Goal: Task Accomplishment & Management: Complete application form

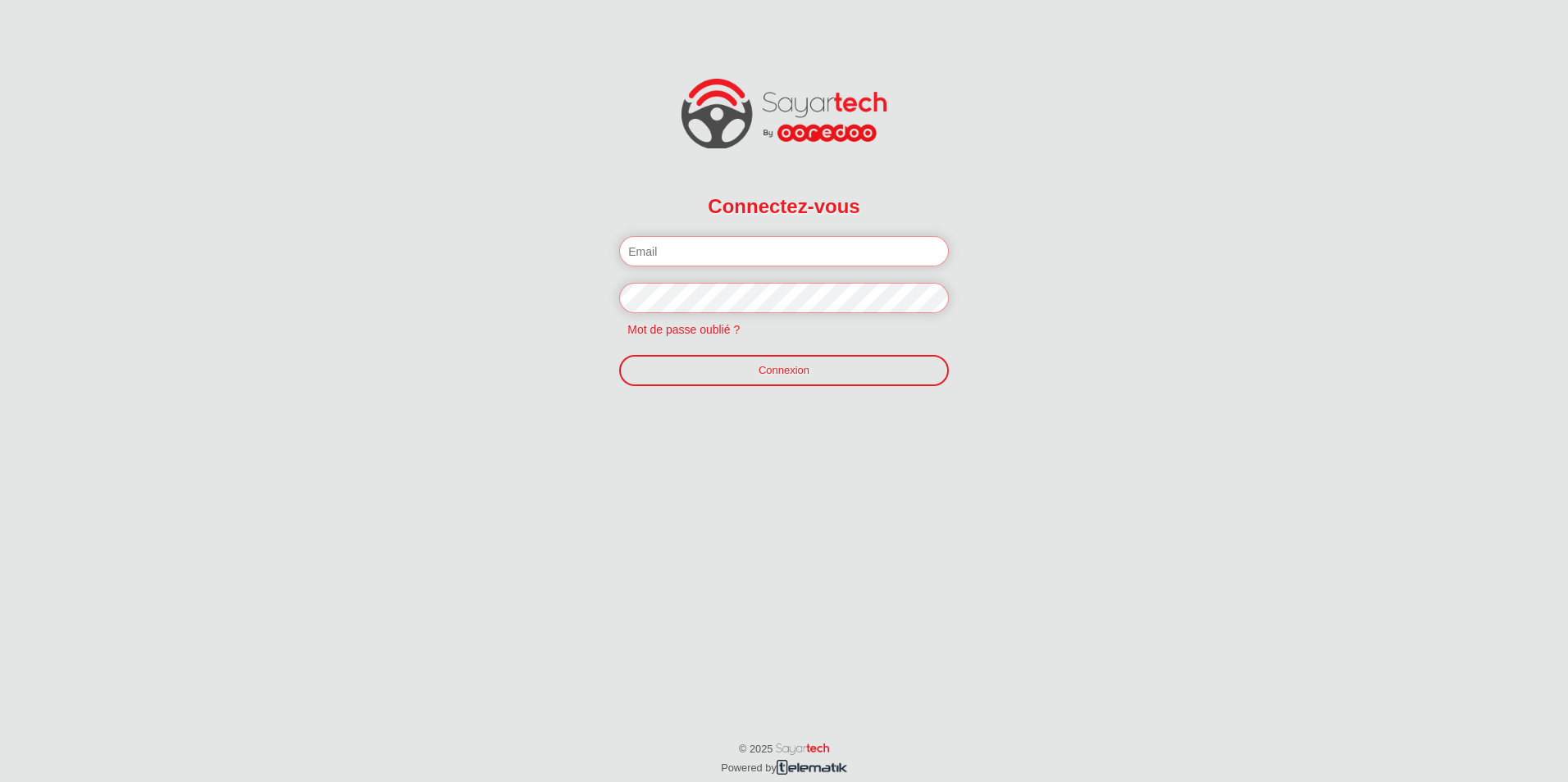
type input "[EMAIL_ADDRESS][DOMAIN_NAME]"
click at [785, 394] on form "Connectez-vous Veuillez introduire votre email et mot de passe. [PERSON_NAME][E…" at bounding box center [784, 294] width 392 height 281
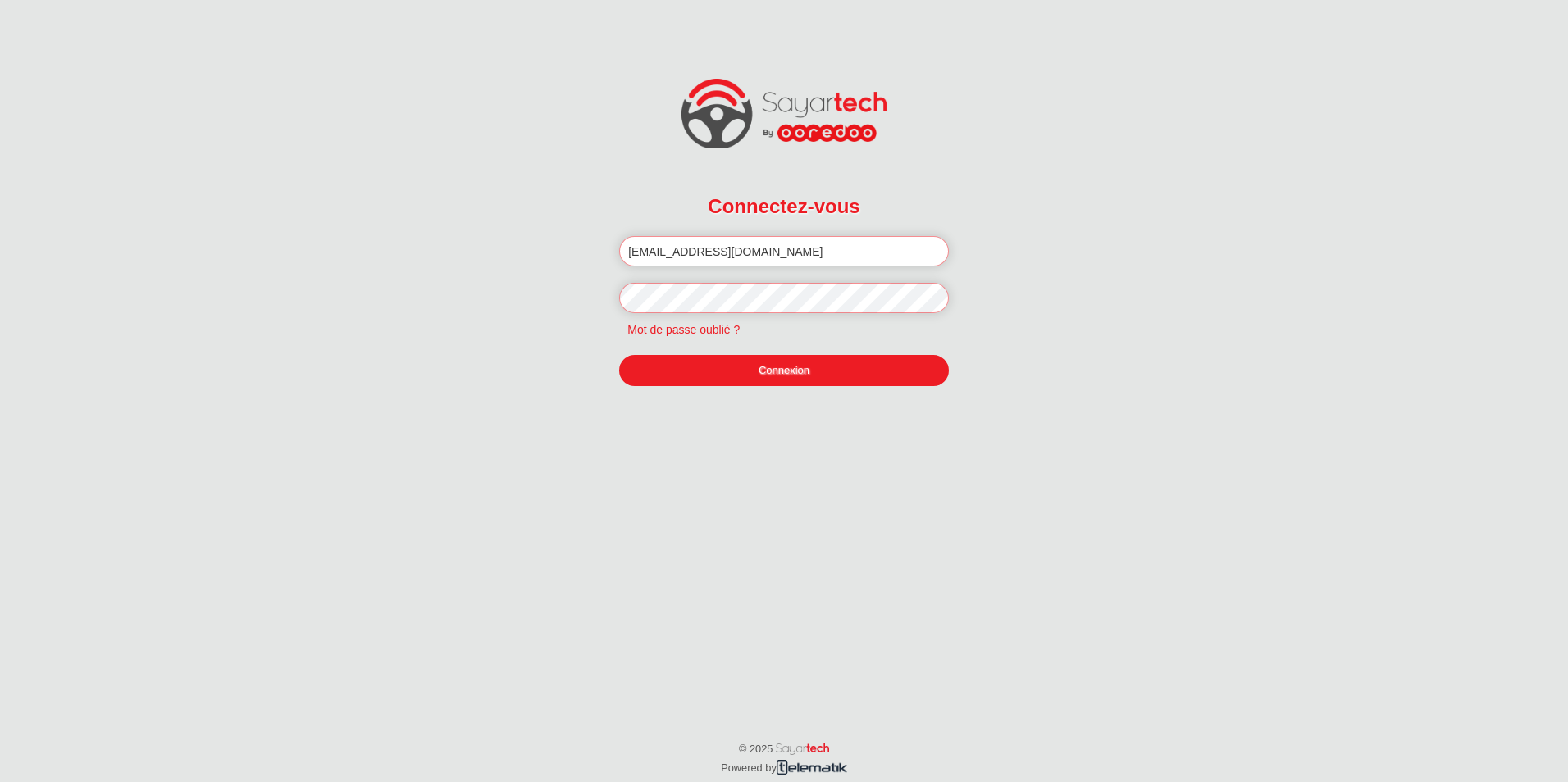
click at [786, 379] on link "Connexion" at bounding box center [784, 370] width 330 height 31
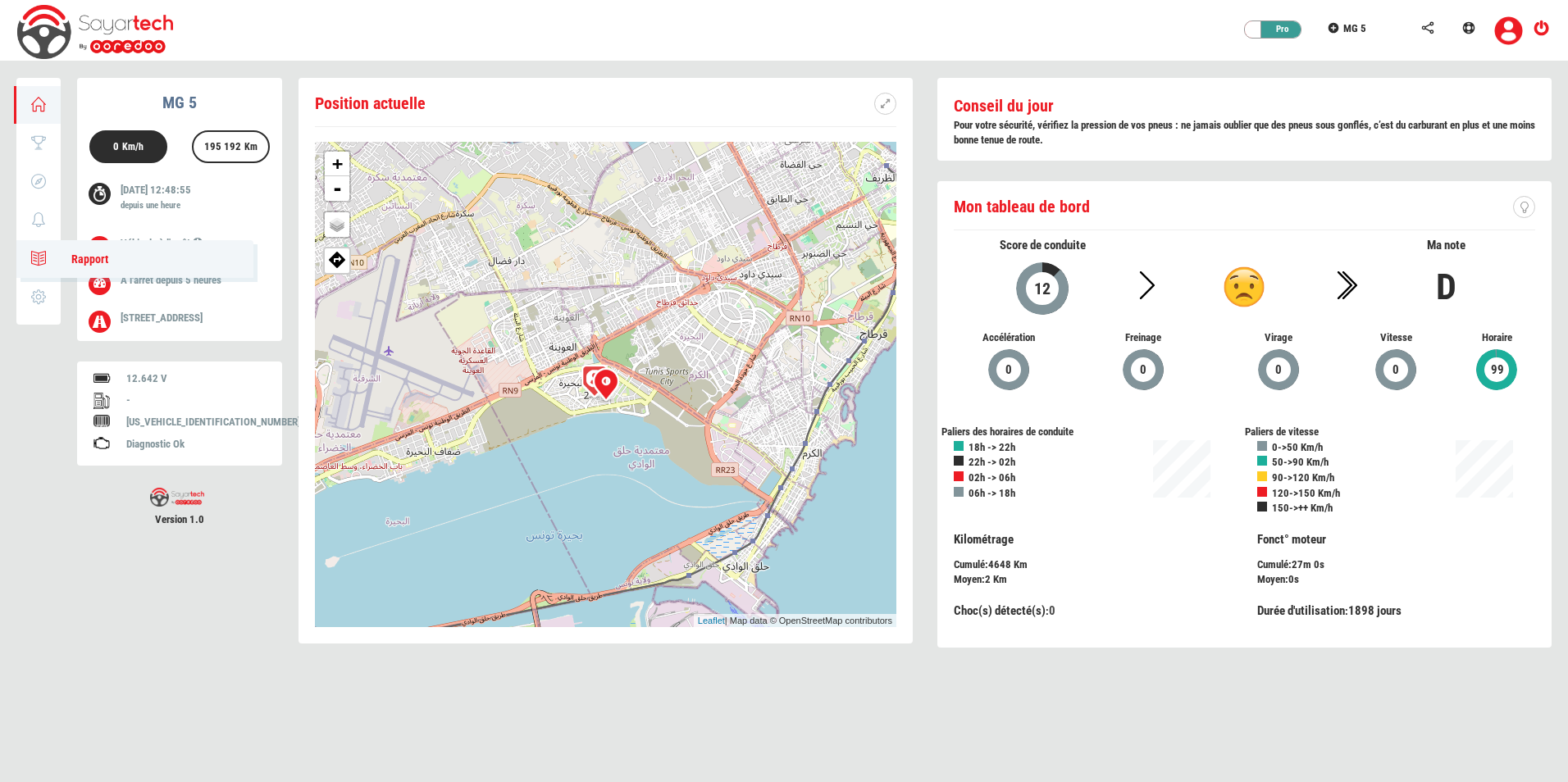
click at [32, 263] on icon at bounding box center [39, 258] width 19 height 11
type input "[DATE]"
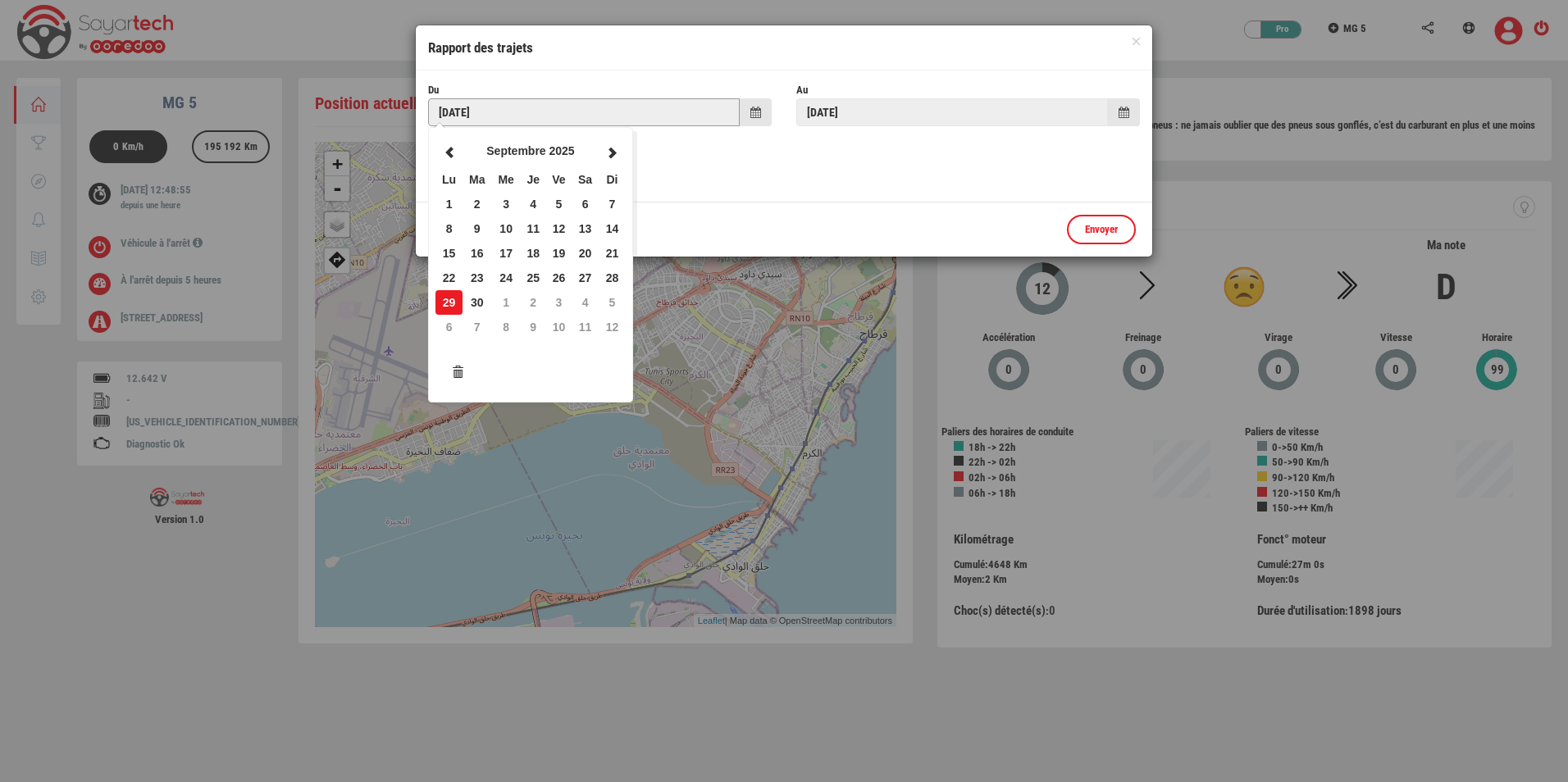
click at [505, 119] on input "[DATE]" at bounding box center [584, 112] width 312 height 28
click at [461, 208] on td "1" at bounding box center [449, 204] width 27 height 25
type input "[DATE]"
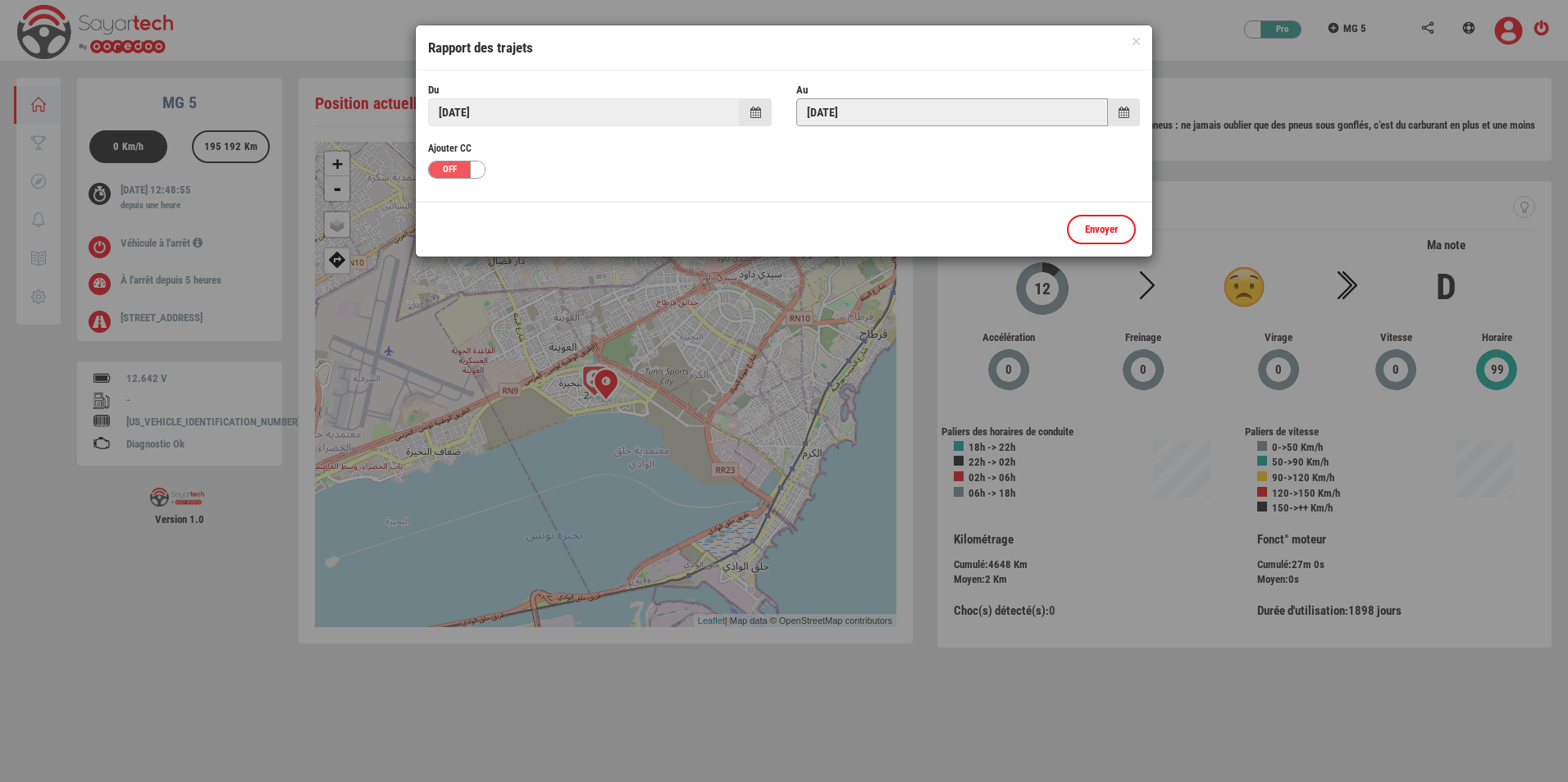
click at [824, 112] on input "[DATE]" at bounding box center [952, 112] width 312 height 28
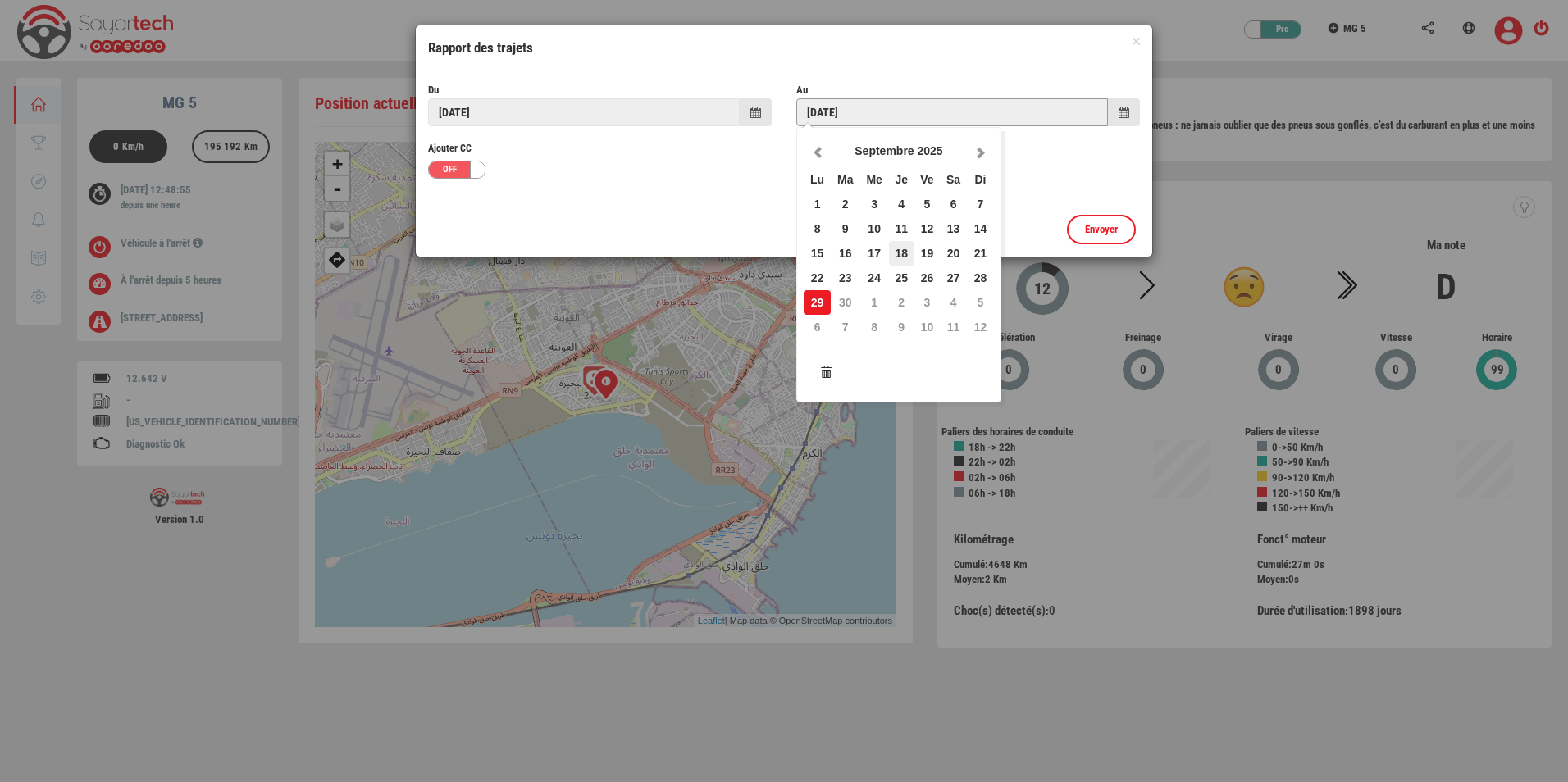
click at [910, 252] on td "18" at bounding box center [901, 254] width 26 height 25
type input "[DATE]"
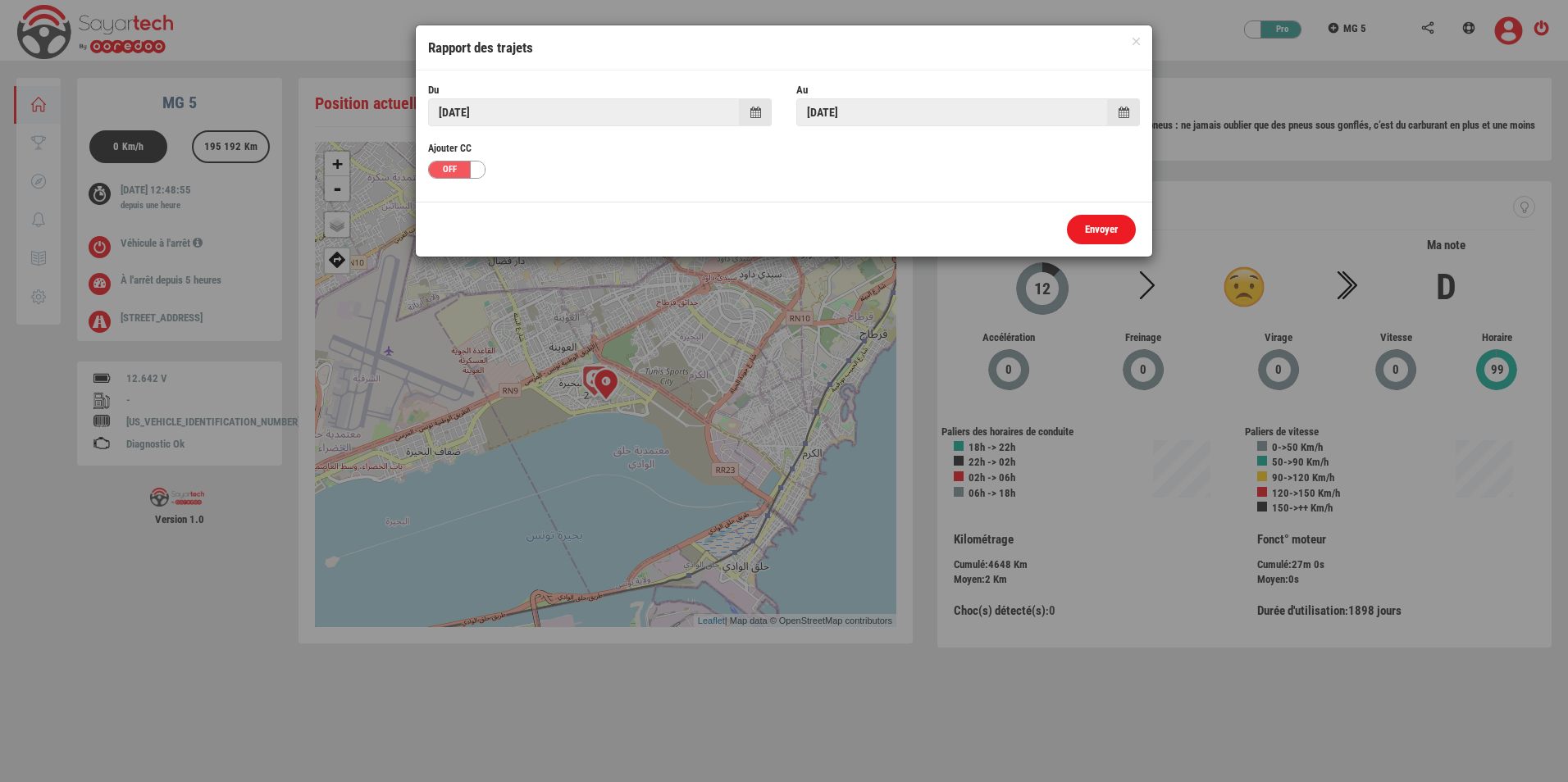
click at [1107, 221] on link "Envoyer" at bounding box center [1102, 230] width 69 height 31
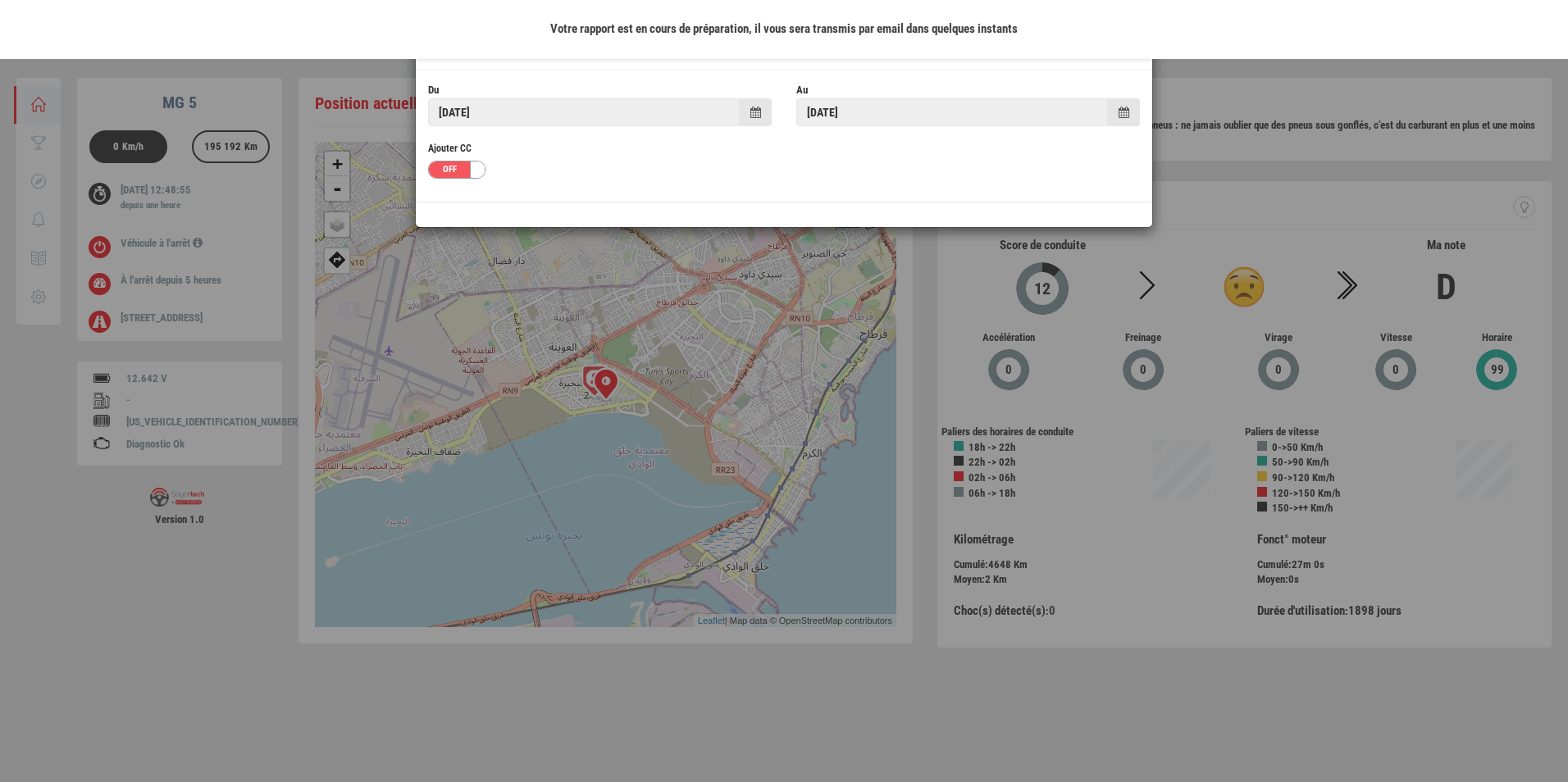
click at [399, 316] on div at bounding box center [784, 391] width 1568 height 782
